Goal: Task Accomplishment & Management: Manage account settings

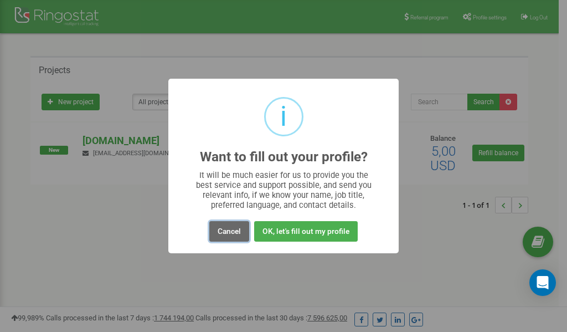
click at [233, 233] on button "Cancel" at bounding box center [229, 231] width 40 height 20
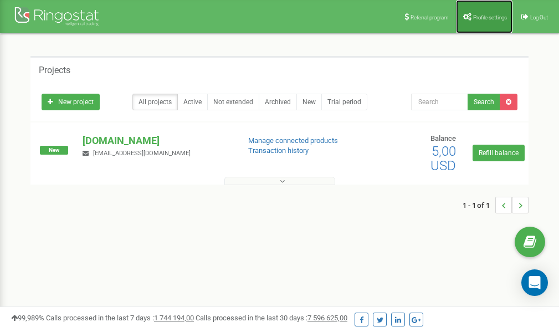
click at [481, 16] on span "Profile settings" at bounding box center [490, 17] width 34 height 6
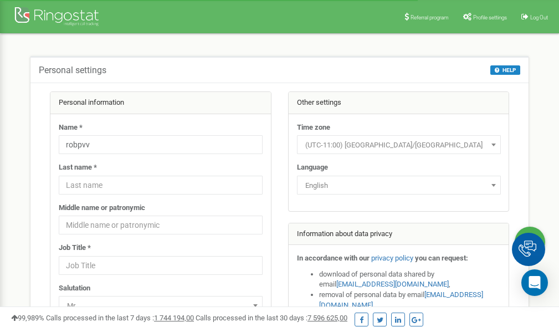
scroll to position [55, 0]
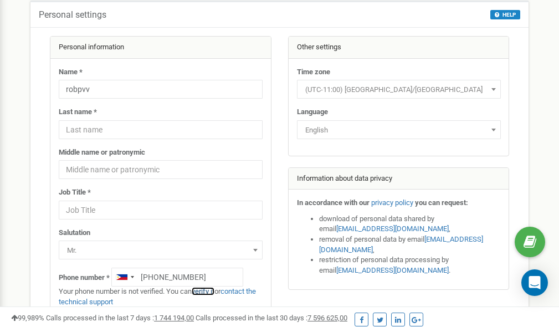
click at [204, 291] on link "verify it" at bounding box center [203, 291] width 23 height 8
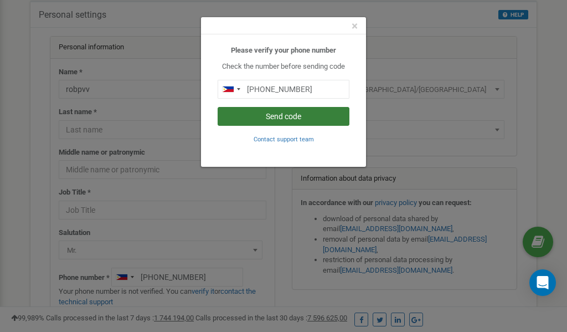
click at [281, 117] on button "Send code" at bounding box center [284, 116] width 132 height 19
